Goal: Navigation & Orientation: Go to known website

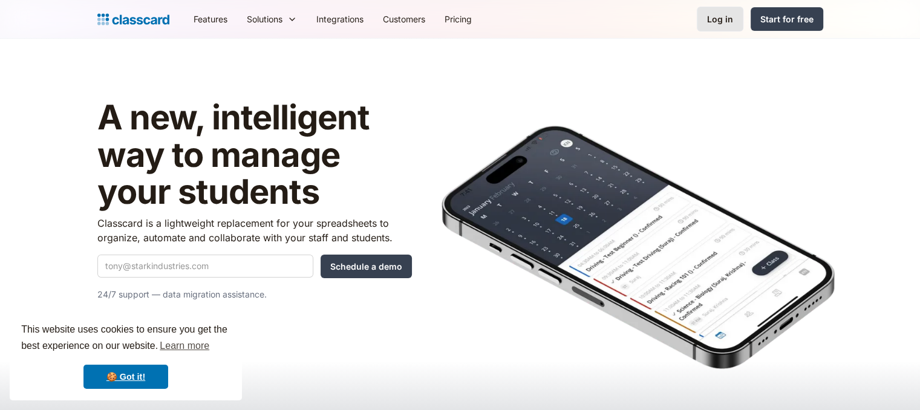
click at [723, 25] on div "Log in" at bounding box center [720, 19] width 26 height 13
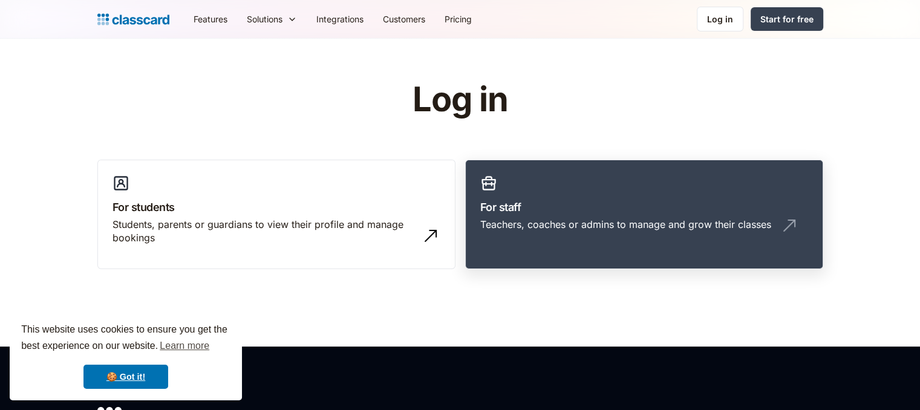
click at [532, 206] on h3 "For staff" at bounding box center [644, 207] width 328 height 16
